Goal: Navigation & Orientation: Find specific page/section

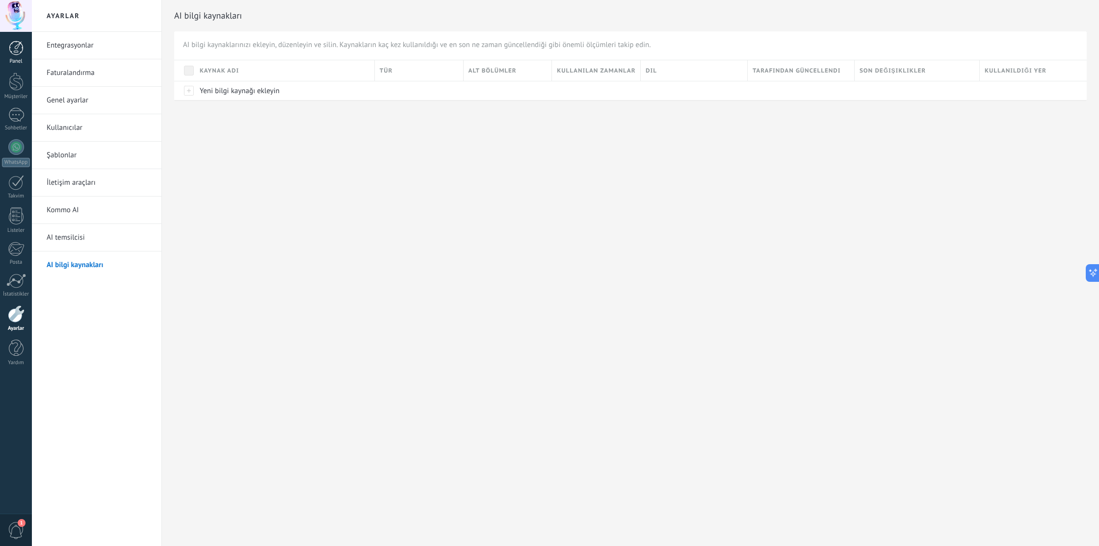
click at [13, 52] on div at bounding box center [16, 48] width 15 height 15
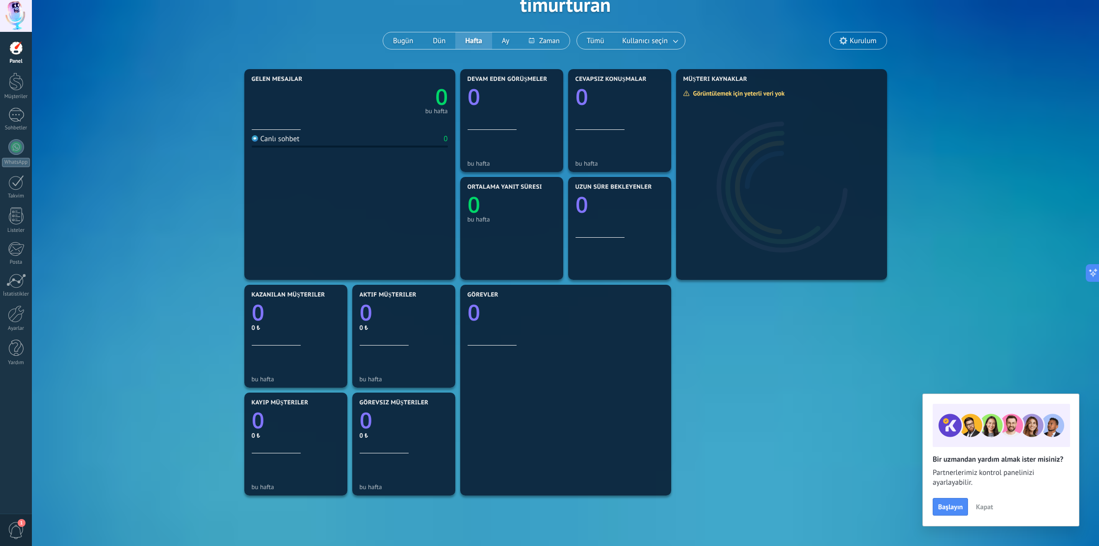
scroll to position [54, 0]
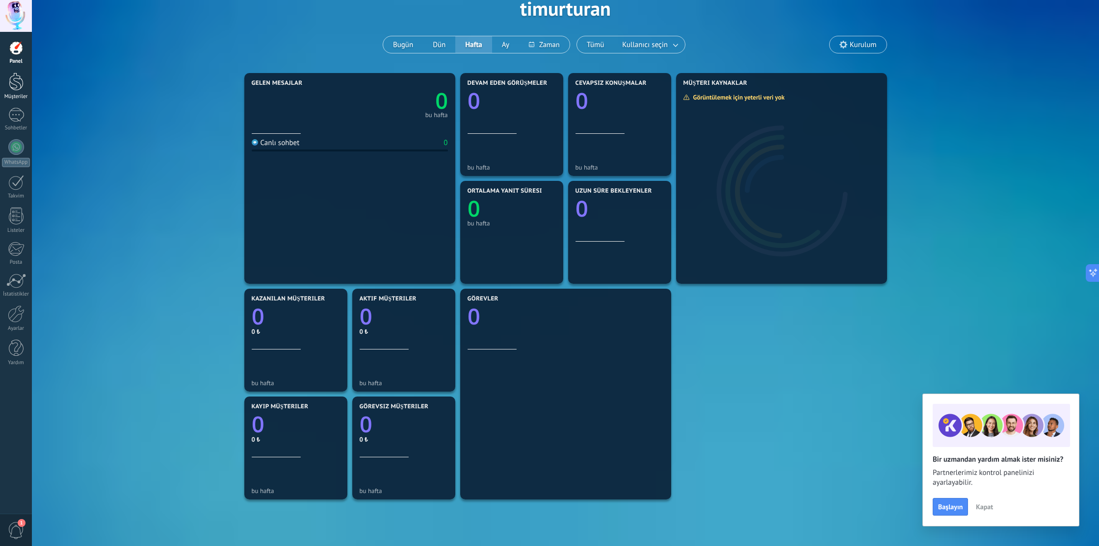
click at [12, 94] on div "Müşteriler" at bounding box center [16, 97] width 28 height 6
